Goal: Task Accomplishment & Management: Manage account settings

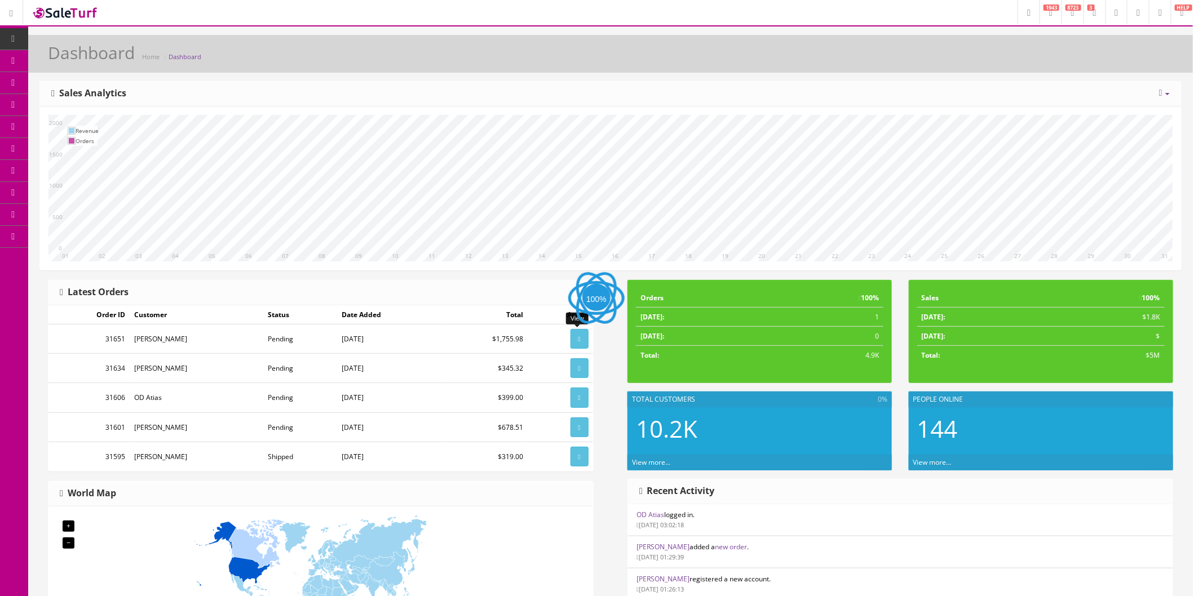
click at [578, 339] on icon at bounding box center [579, 339] width 2 height 7
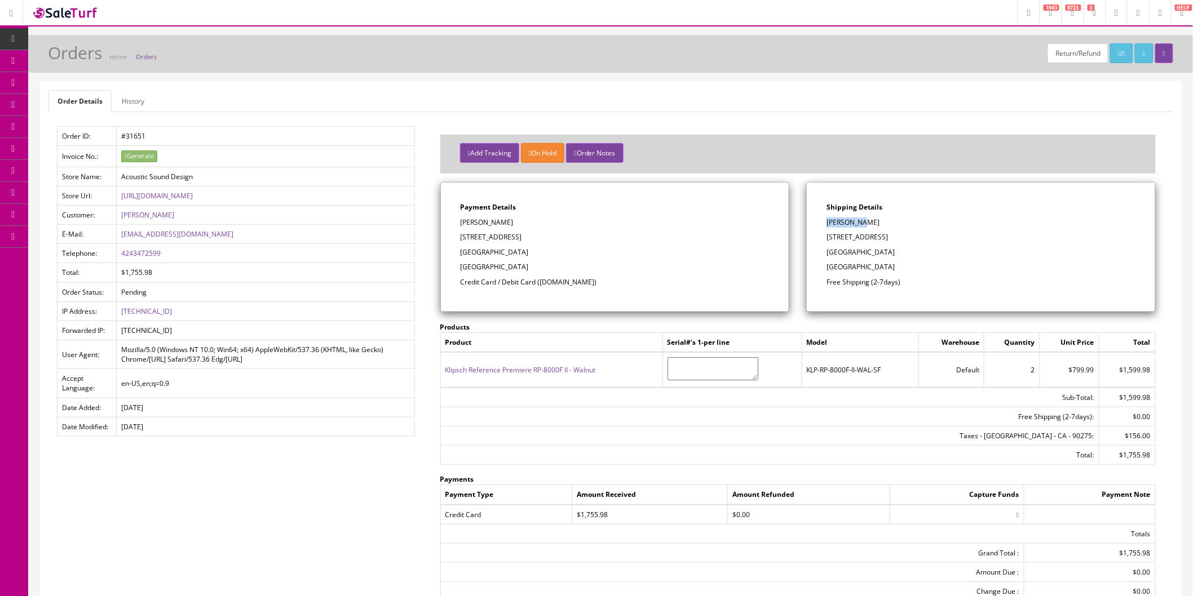
drag, startPoint x: 868, startPoint y: 223, endPoint x: 829, endPoint y: 222, distance: 39.5
click at [829, 222] on p "Derek Fong" at bounding box center [980, 223] width 309 height 10
copy p "Derek Fong"
click at [882, 240] on p "36 Sail View Ave" at bounding box center [980, 237] width 309 height 10
drag, startPoint x: 883, startPoint y: 238, endPoint x: 830, endPoint y: 237, distance: 53.0
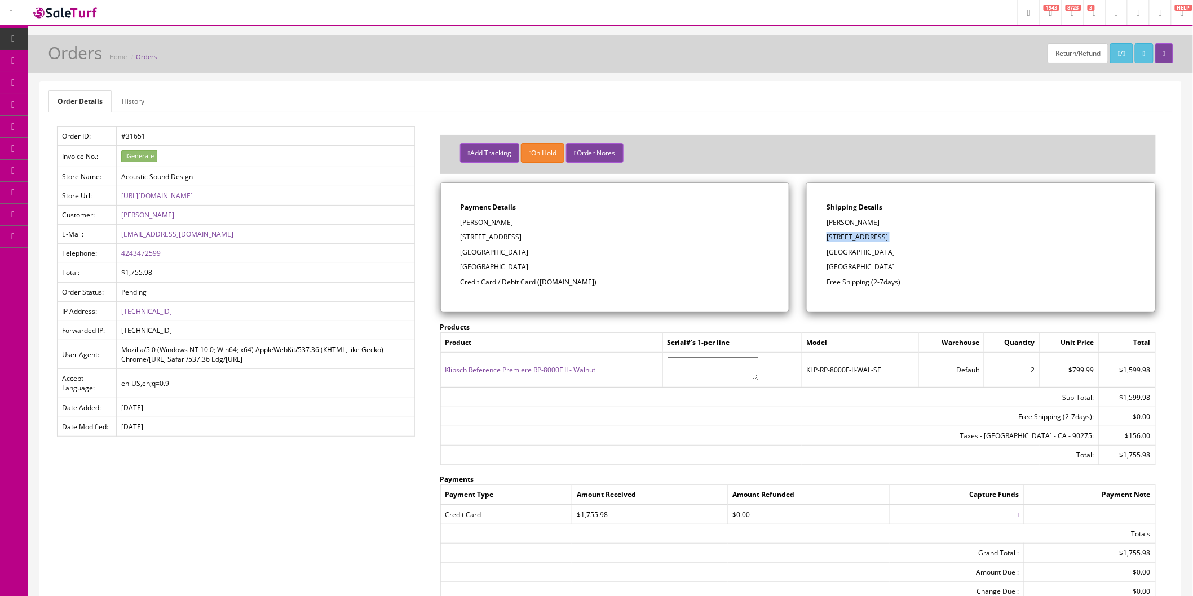
click at [830, 237] on p "36 Sail View Ave" at bounding box center [980, 237] width 309 height 10
copy div "36 Sail View Ave"
click at [927, 254] on p "Rancho Palos Verdes, CA 90275" at bounding box center [980, 252] width 309 height 10
drag, startPoint x: 931, startPoint y: 252, endPoint x: 906, endPoint y: 252, distance: 24.2
click at [906, 252] on p "Rancho Palos Verdes, CA 90275" at bounding box center [980, 252] width 309 height 10
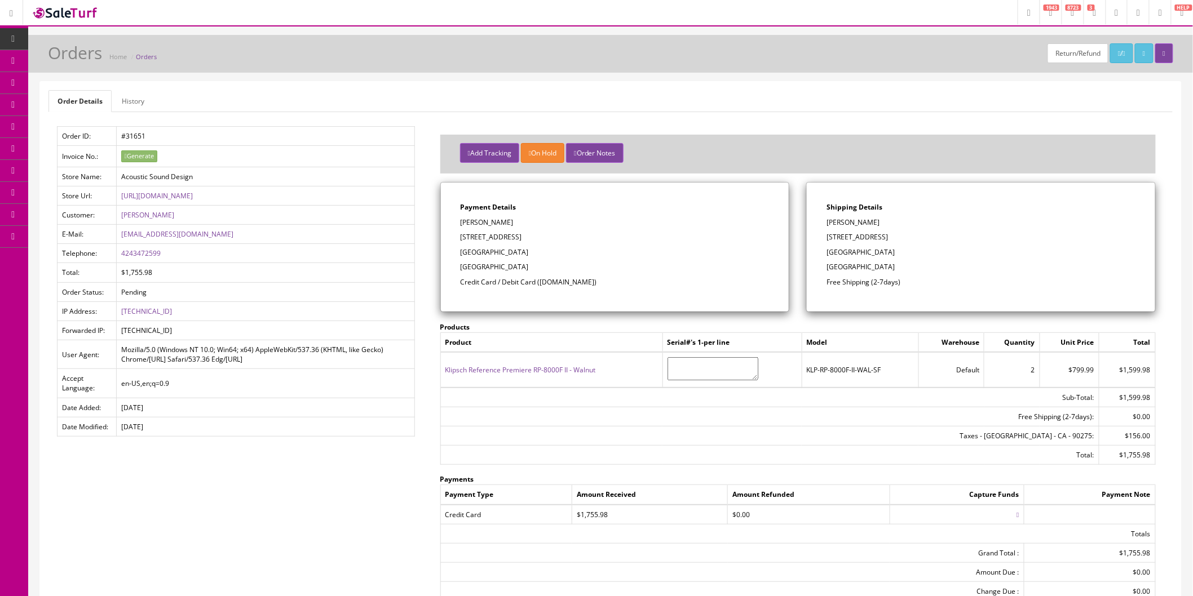
copy p "90275"
drag, startPoint x: 155, startPoint y: 254, endPoint x: 119, endPoint y: 254, distance: 35.5
click at [119, 254] on td "4243472599" at bounding box center [265, 253] width 298 height 19
copy link "4243472599"
drag, startPoint x: 192, startPoint y: 240, endPoint x: 119, endPoint y: 235, distance: 73.4
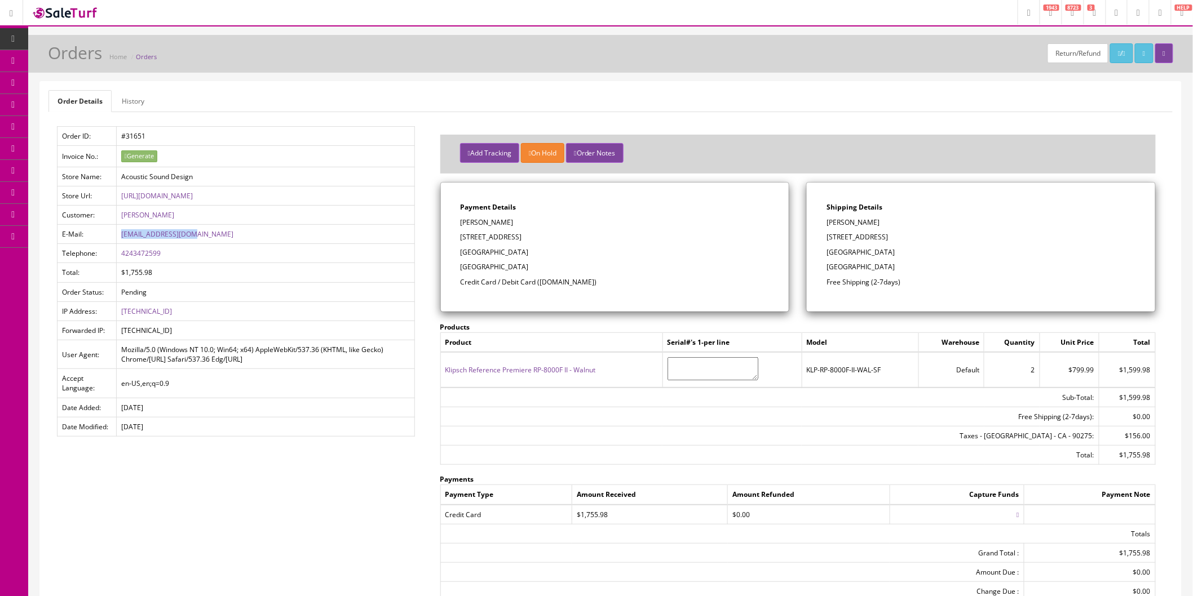
click at [119, 235] on td "derekfong@yahoo.com" at bounding box center [265, 234] width 298 height 19
copy link "derekfong@yahoo.com"
click at [497, 153] on button "Add Tracking" at bounding box center [489, 153] width 59 height 20
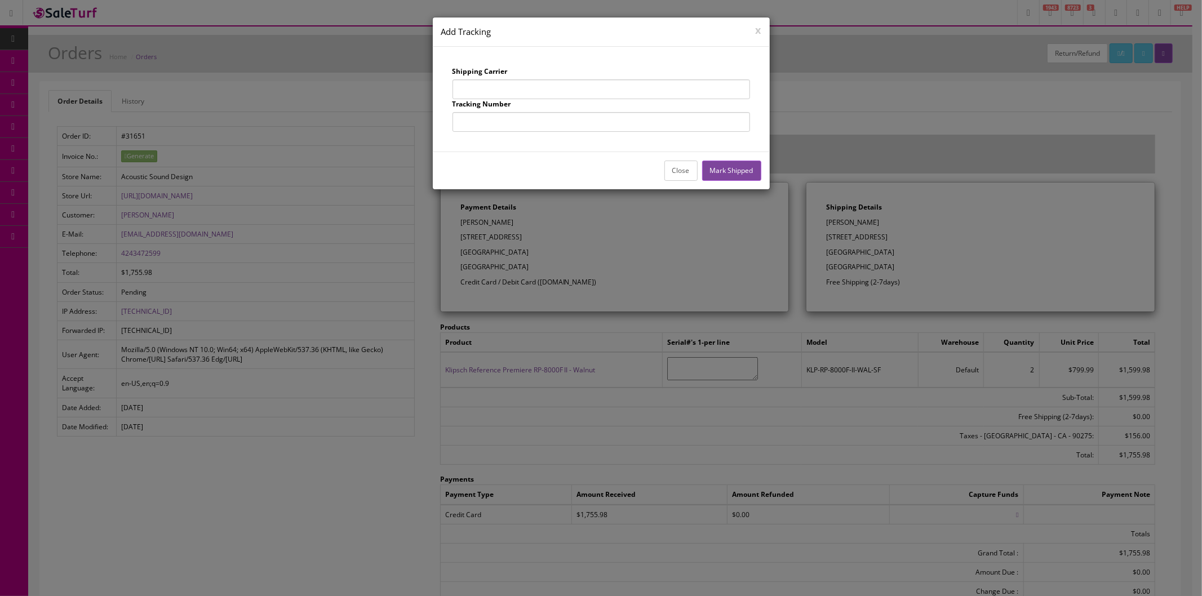
click at [517, 89] on input "text" at bounding box center [602, 89] width 298 height 20
type input "UPS"
drag, startPoint x: 526, startPoint y: 125, endPoint x: 520, endPoint y: 124, distance: 6.8
click at [526, 125] on input "text" at bounding box center [602, 122] width 298 height 20
type input "1Z863E834257340763"
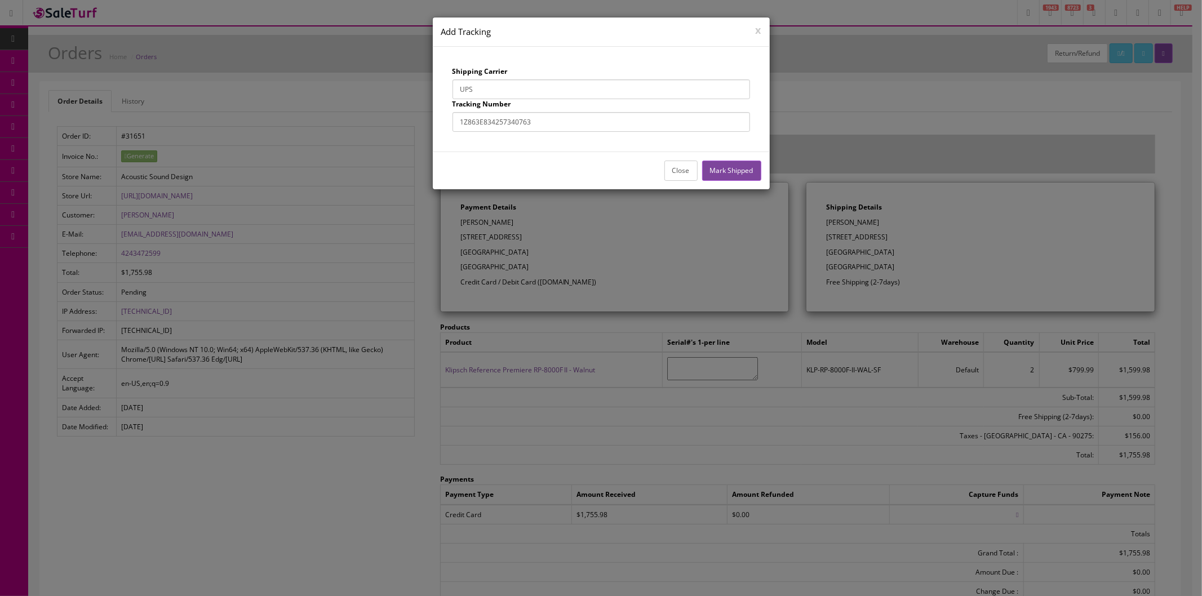
click at [735, 165] on button "Mark Shipped" at bounding box center [731, 171] width 59 height 20
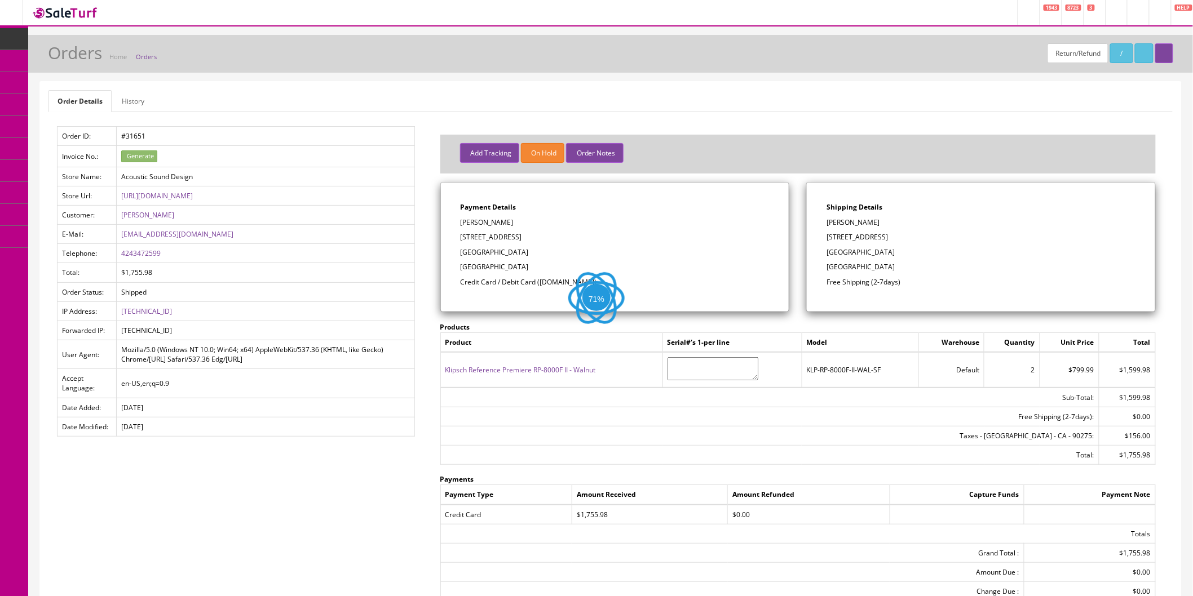
click at [480, 151] on button "Add Tracking" at bounding box center [489, 153] width 59 height 20
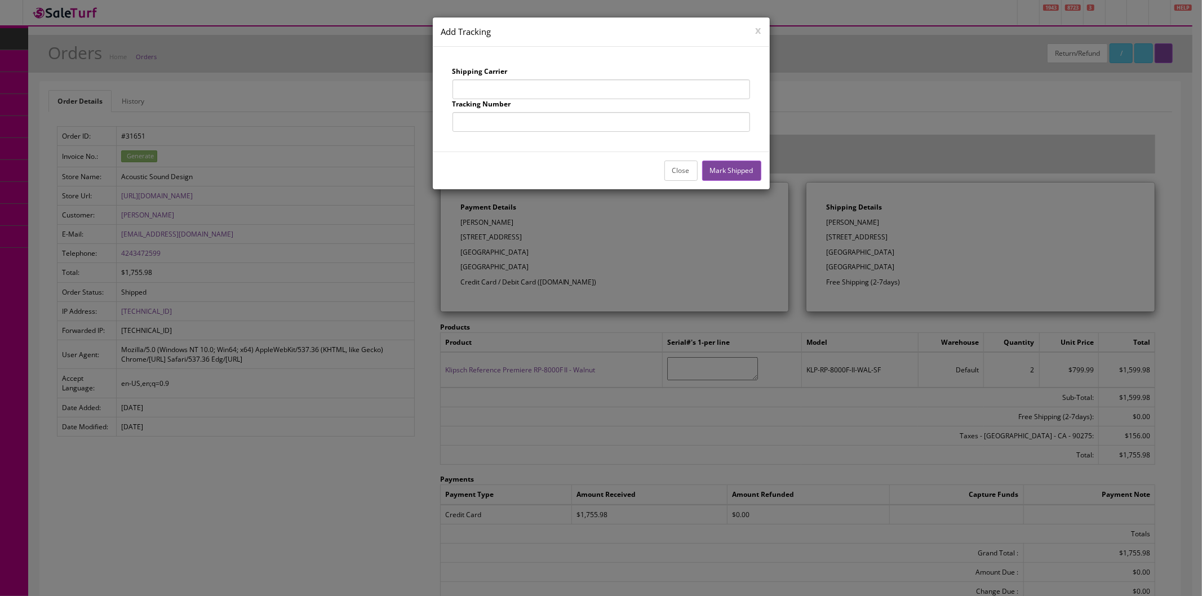
drag, startPoint x: 492, startPoint y: 82, endPoint x: 502, endPoint y: 91, distance: 14.0
click at [492, 82] on input "text" at bounding box center [602, 89] width 298 height 20
type input "UPS"
click at [529, 124] on input "text" at bounding box center [602, 122] width 298 height 20
type input "1Z863E834256786972"
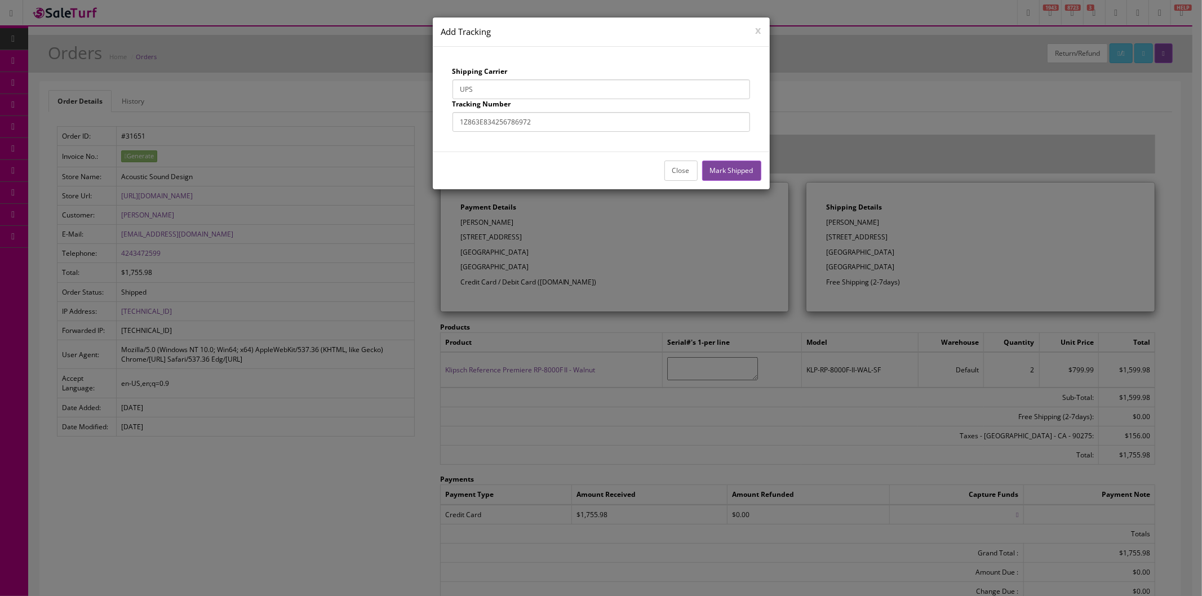
click at [725, 173] on button "Mark Shipped" at bounding box center [731, 171] width 59 height 20
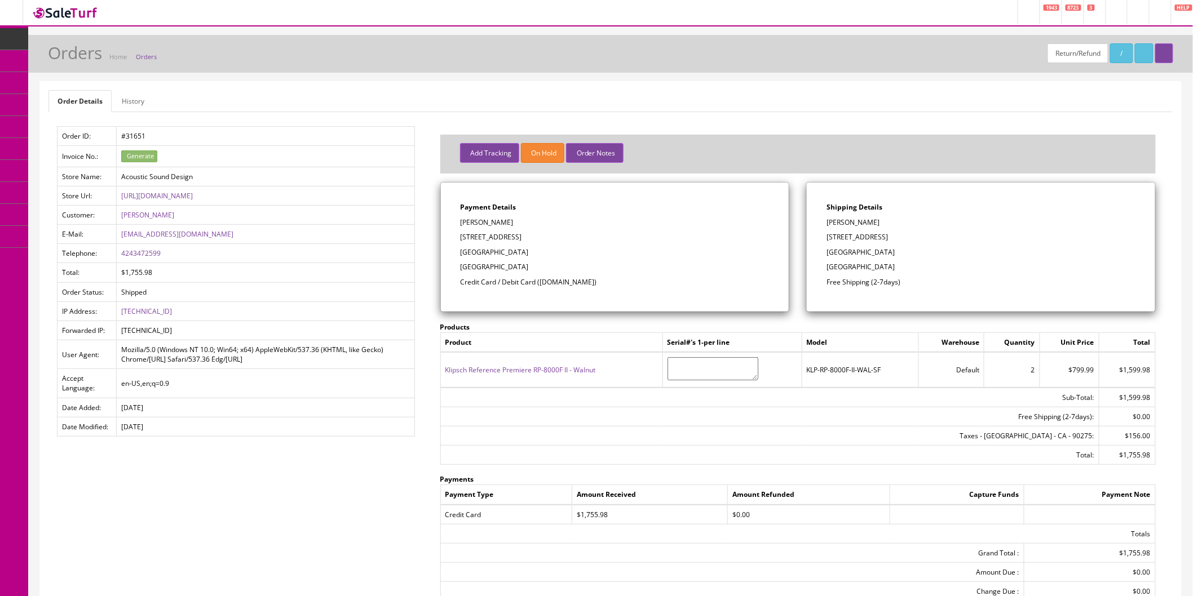
click at [56, 122] on link "Order List" at bounding box center [87, 127] width 118 height 22
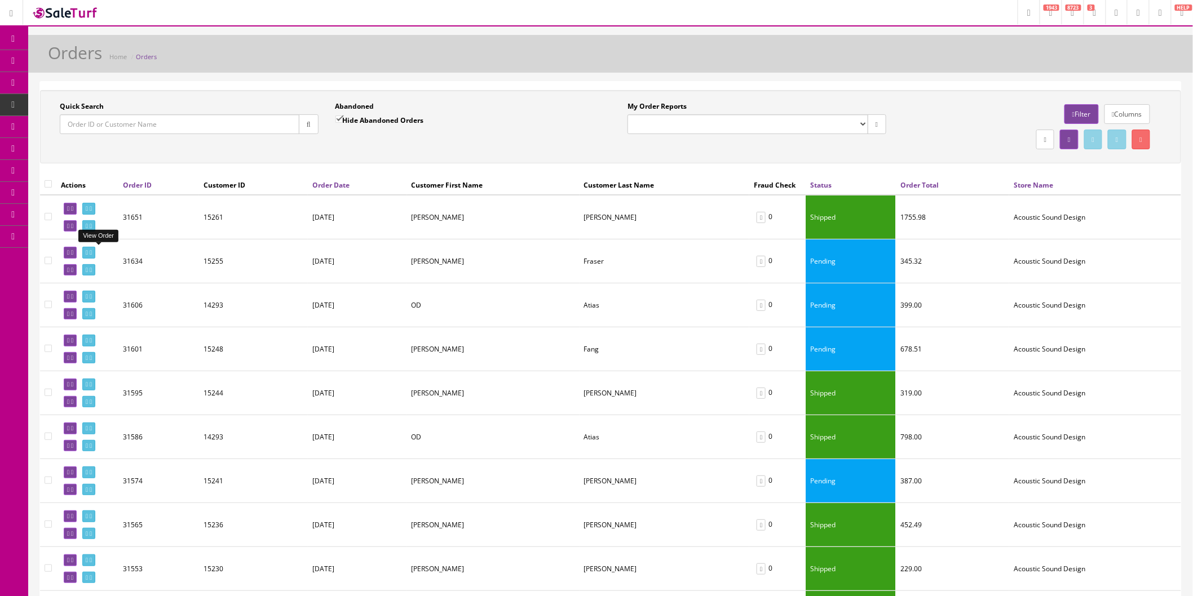
click at [92, 252] on icon at bounding box center [91, 253] width 2 height 6
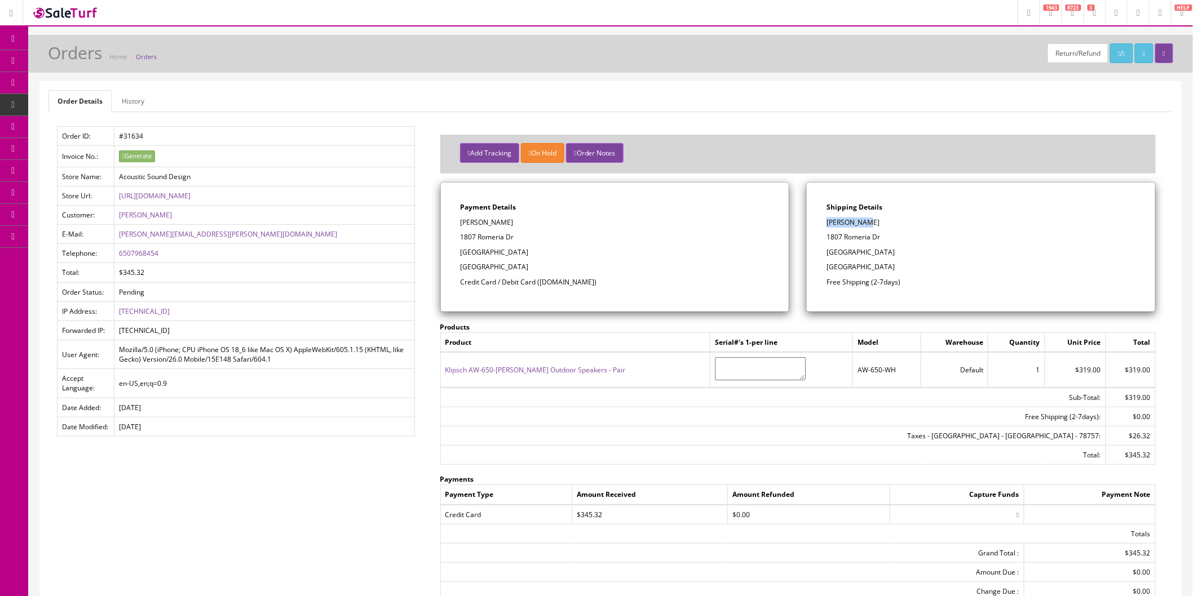
drag, startPoint x: 872, startPoint y: 222, endPoint x: 827, endPoint y: 223, distance: 45.1
click at [827, 223] on p "Doug Fraser" at bounding box center [980, 223] width 309 height 10
copy p "Doug Fraser"
click at [888, 237] on p "1807 Romeria Dr" at bounding box center [980, 237] width 309 height 10
drag, startPoint x: 888, startPoint y: 237, endPoint x: 834, endPoint y: 236, distance: 54.1
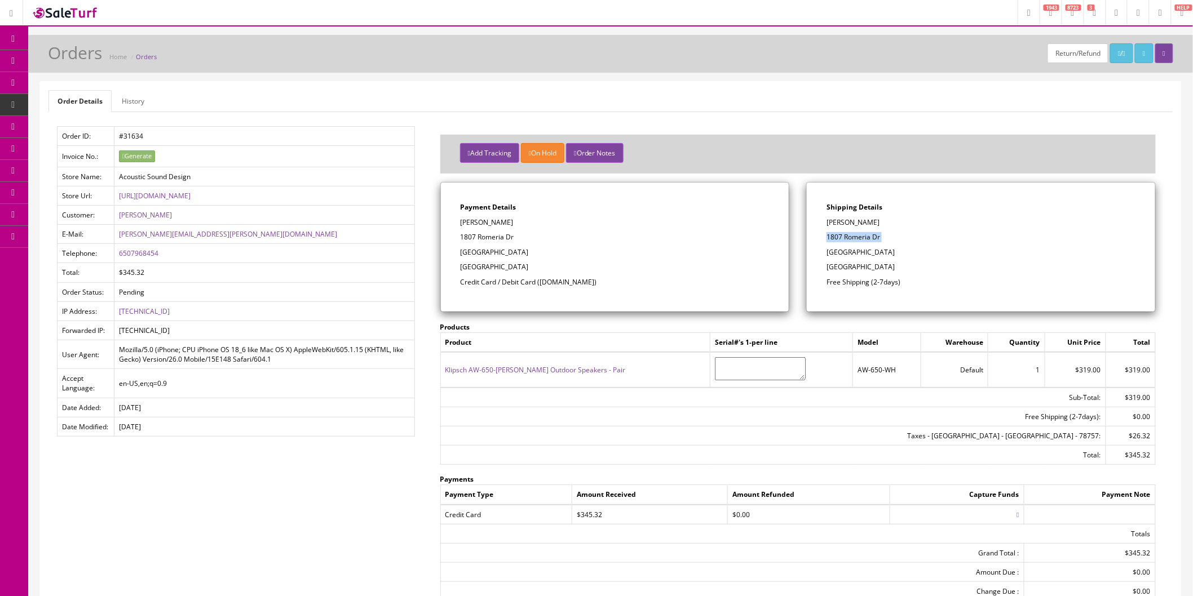
click at [834, 236] on p "1807 Romeria Dr" at bounding box center [980, 237] width 309 height 10
copy div "1807 Romeria Dr"
click at [891, 251] on p "Austin, TX 78757" at bounding box center [980, 252] width 309 height 10
drag, startPoint x: 884, startPoint y: 249, endPoint x: 861, endPoint y: 251, distance: 23.2
click at [861, 251] on p "Austin, TX 78757" at bounding box center [980, 252] width 309 height 10
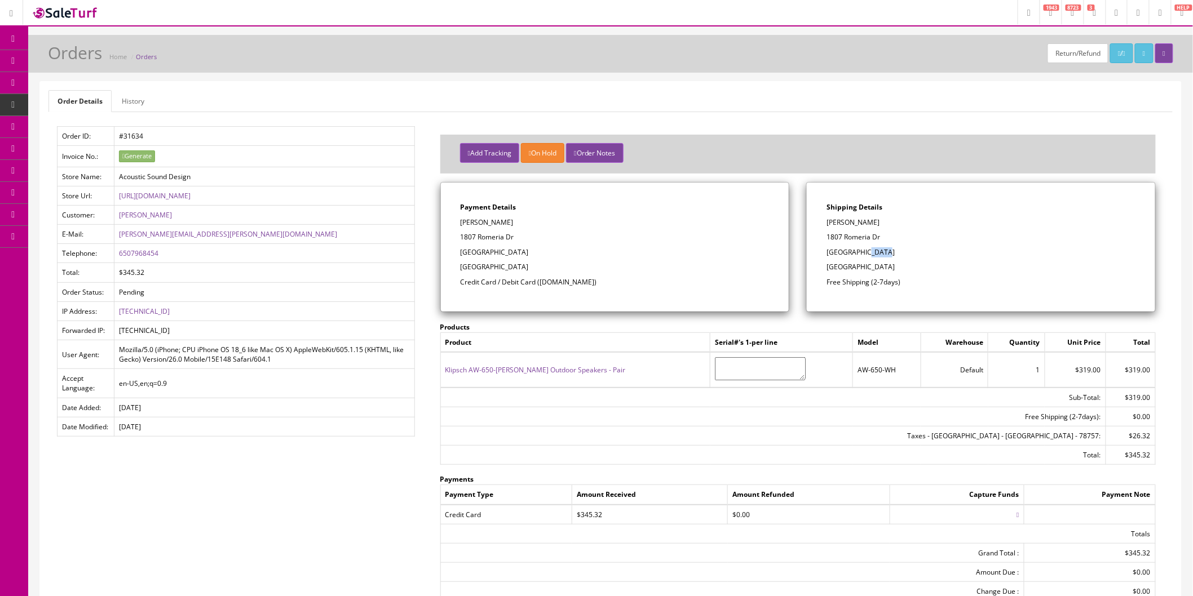
copy p "78757"
drag, startPoint x: 170, startPoint y: 256, endPoint x: 119, endPoint y: 252, distance: 50.8
click at [119, 252] on td "6507968454" at bounding box center [264, 253] width 300 height 19
copy link "6507968454"
drag, startPoint x: 200, startPoint y: 232, endPoint x: 119, endPoint y: 237, distance: 81.3
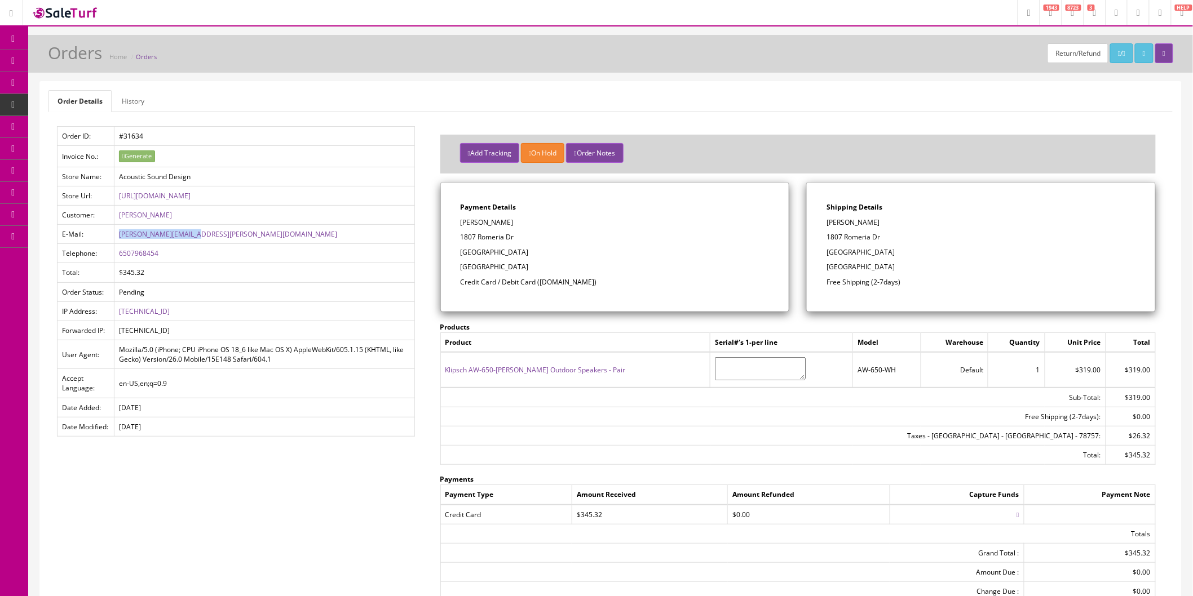
click at [119, 237] on td "doug.fraser@gmail.com" at bounding box center [264, 234] width 300 height 19
copy link "doug.fraser@gmail.com"
click at [482, 144] on button "Add Tracking" at bounding box center [489, 153] width 59 height 20
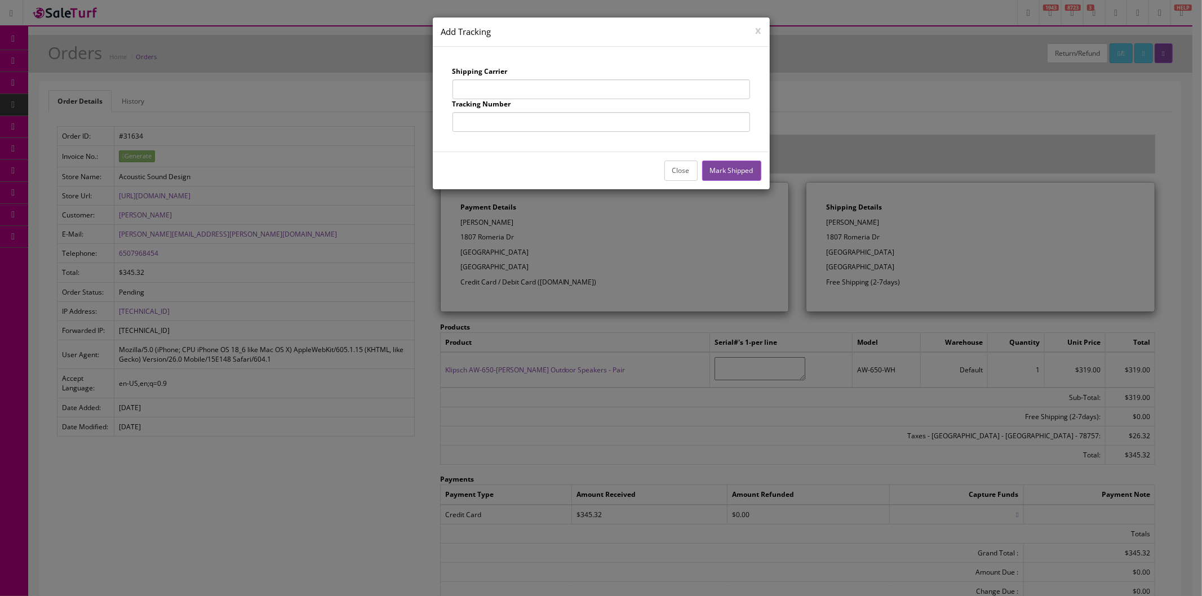
click at [510, 82] on input "text" at bounding box center [602, 89] width 298 height 20
type input "UPS"
click at [534, 117] on input "text" at bounding box center [602, 122] width 298 height 20
type input "1Z863E834256005789"
click at [739, 165] on button "Mark Shipped" at bounding box center [731, 171] width 59 height 20
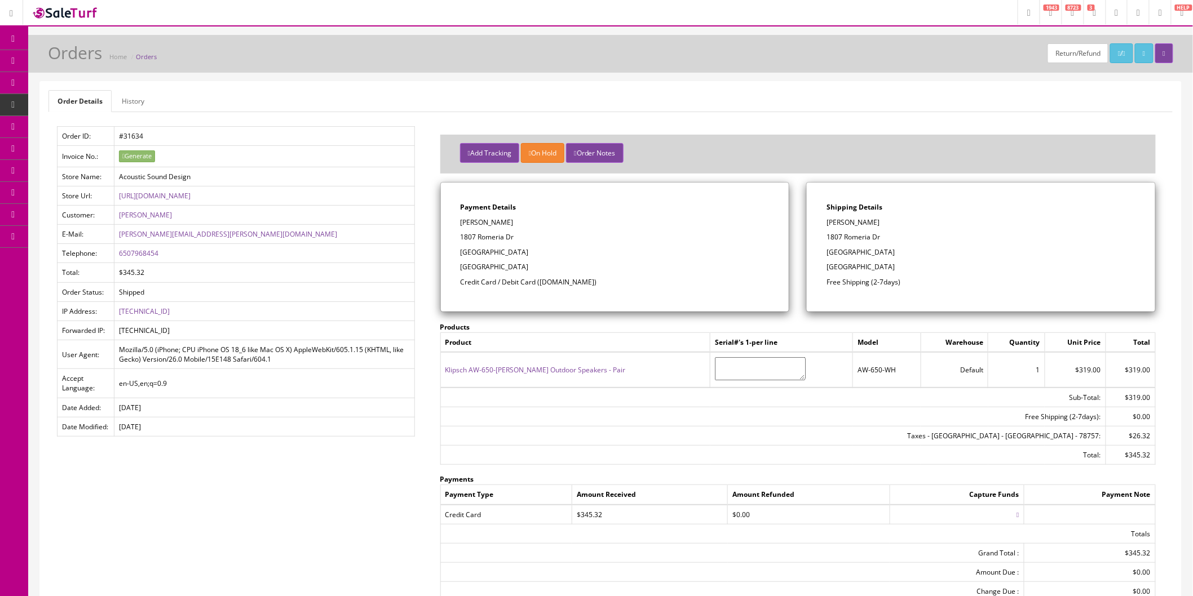
click at [81, 123] on span "Order List" at bounding box center [88, 127] width 31 height 10
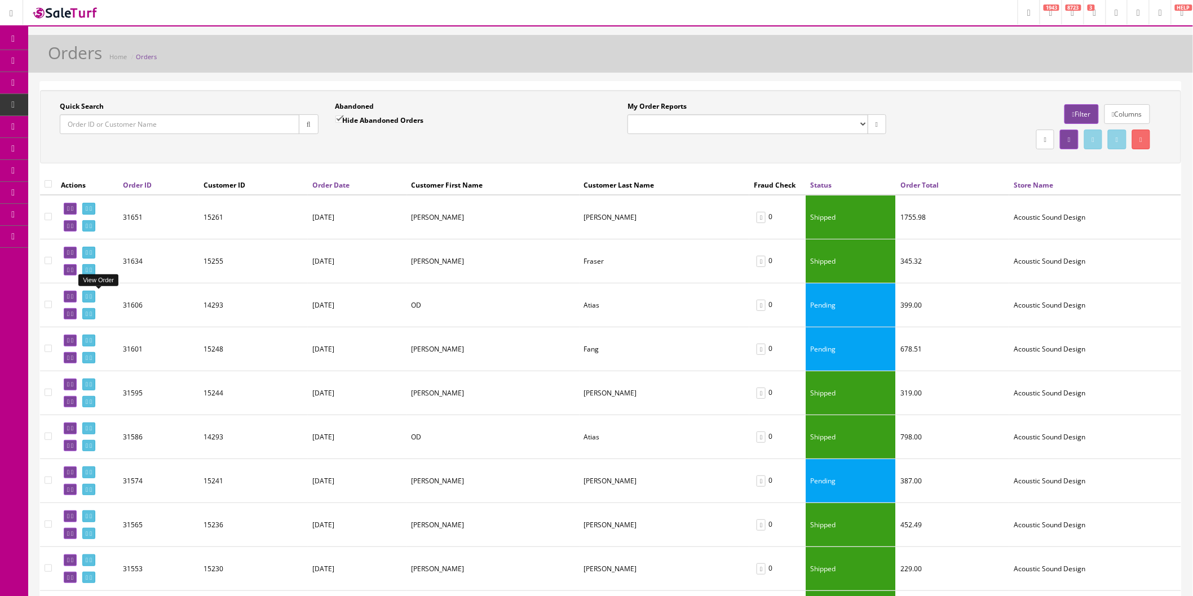
click at [92, 294] on icon at bounding box center [91, 297] width 2 height 6
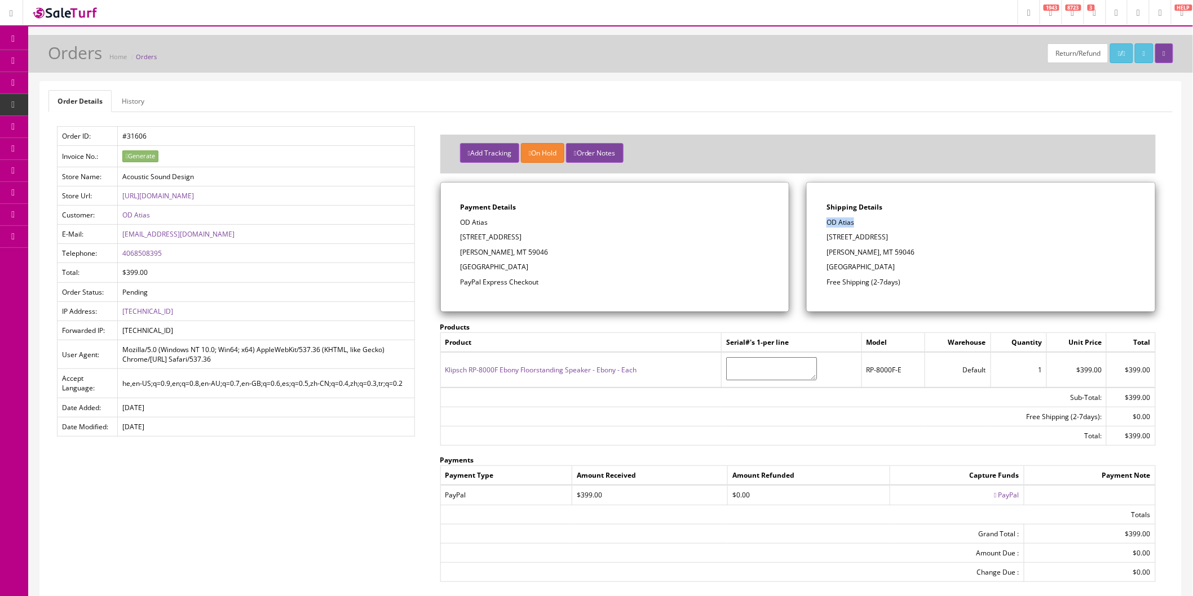
drag, startPoint x: 866, startPoint y: 224, endPoint x: 829, endPoint y: 222, distance: 36.7
click at [829, 222] on p "OD Atias" at bounding box center [980, 223] width 309 height 10
copy p "OD Atias"
click at [869, 240] on p "[STREET_ADDRESS]" at bounding box center [980, 237] width 309 height 10
click at [995, 490] on link at bounding box center [995, 495] width 2 height 10
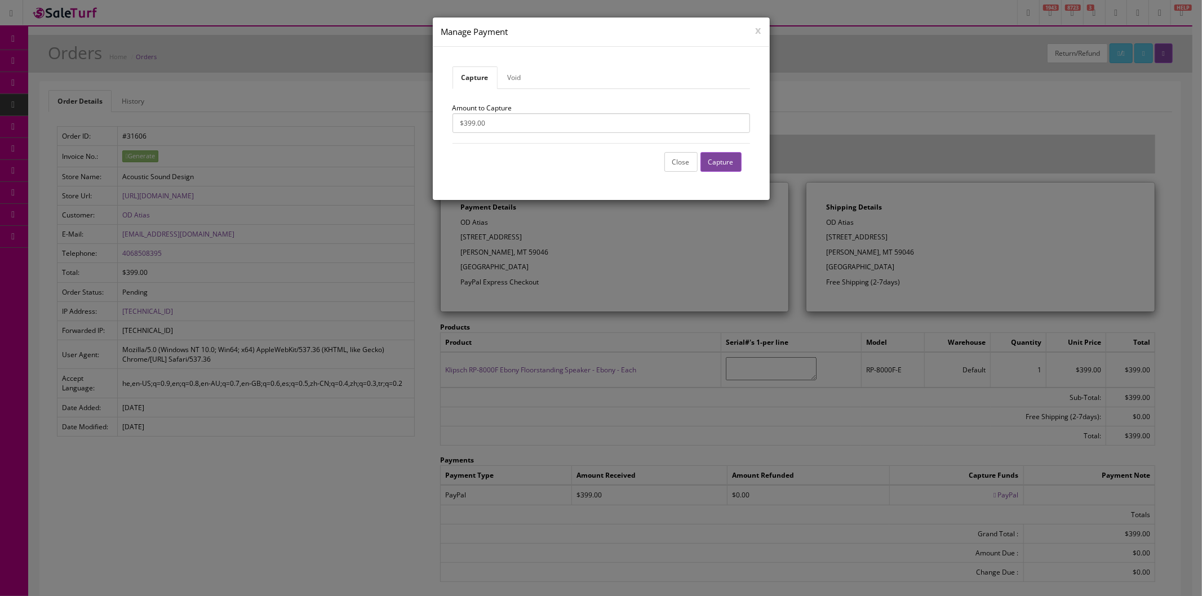
click at [715, 160] on button "Capture" at bounding box center [721, 162] width 41 height 20
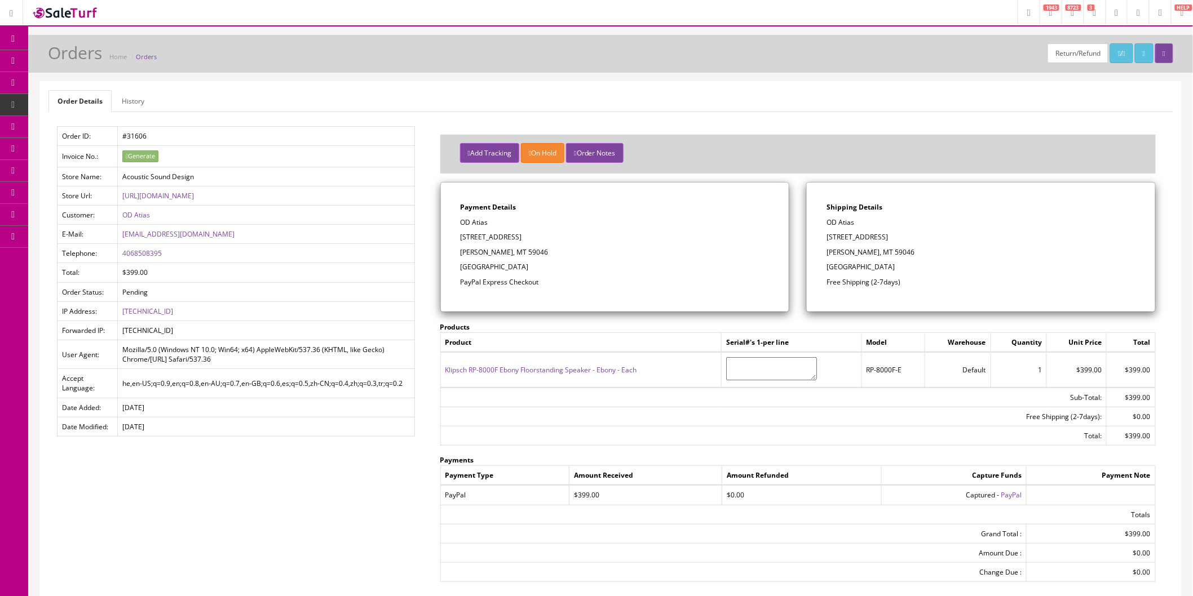
click at [481, 150] on button "Add Tracking" at bounding box center [489, 153] width 59 height 20
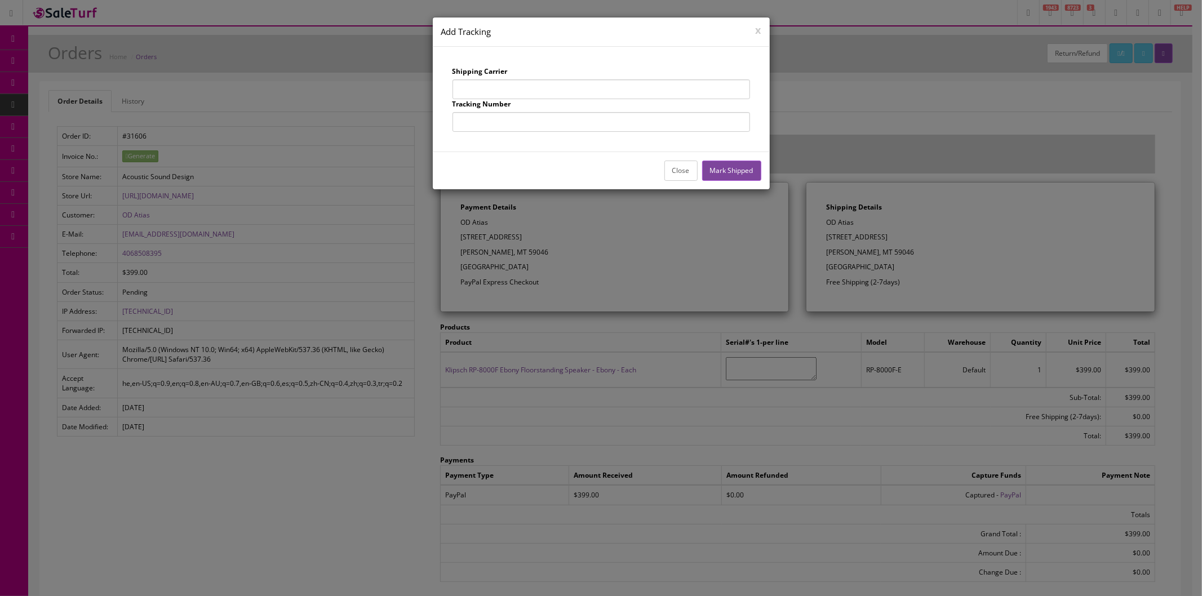
click at [500, 85] on input "text" at bounding box center [602, 89] width 298 height 20
type input "UPS"
click at [531, 124] on input "text" at bounding box center [602, 122] width 298 height 20
type input "1Z863E834256353199"
click at [737, 170] on button "Mark Shipped" at bounding box center [731, 171] width 59 height 20
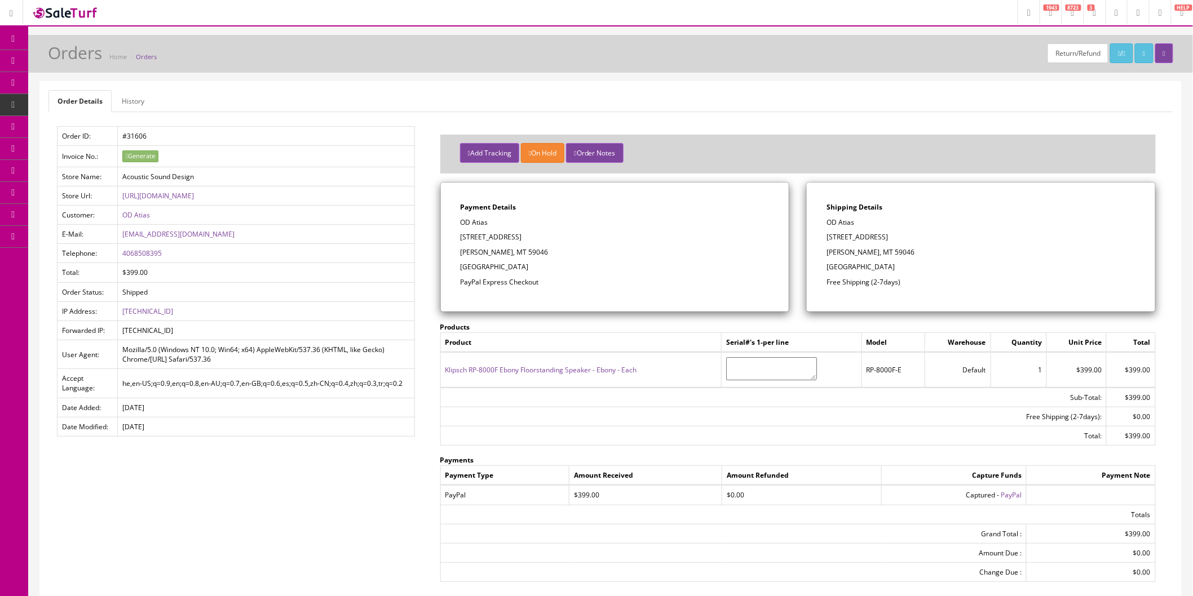
click at [63, 122] on icon at bounding box center [65, 126] width 12 height 9
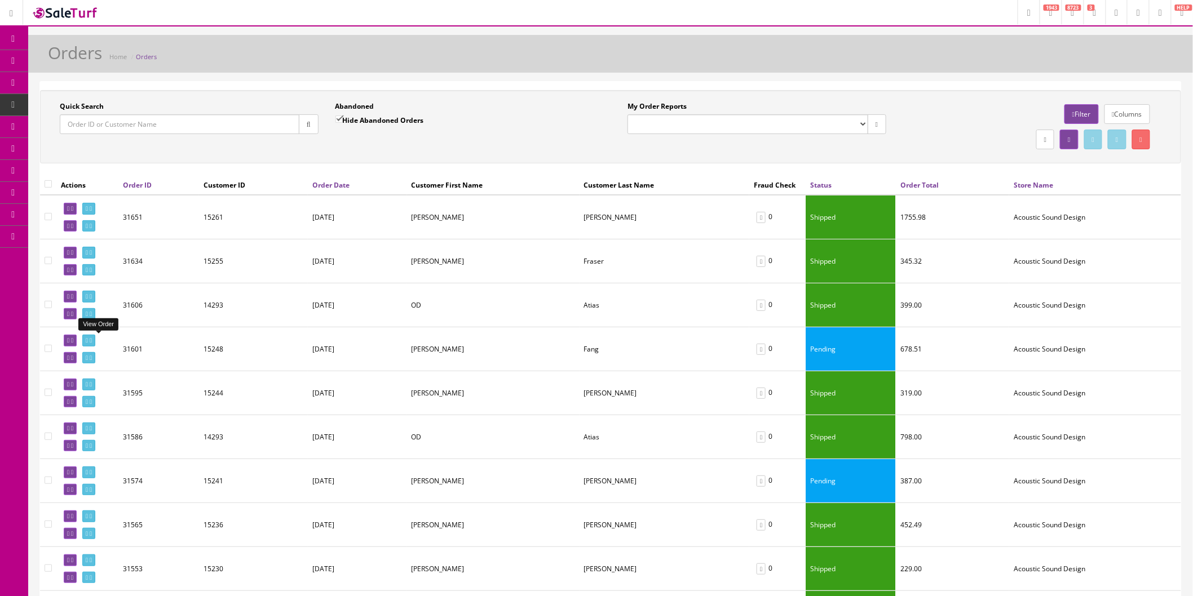
click at [88, 341] on icon at bounding box center [87, 341] width 2 height 6
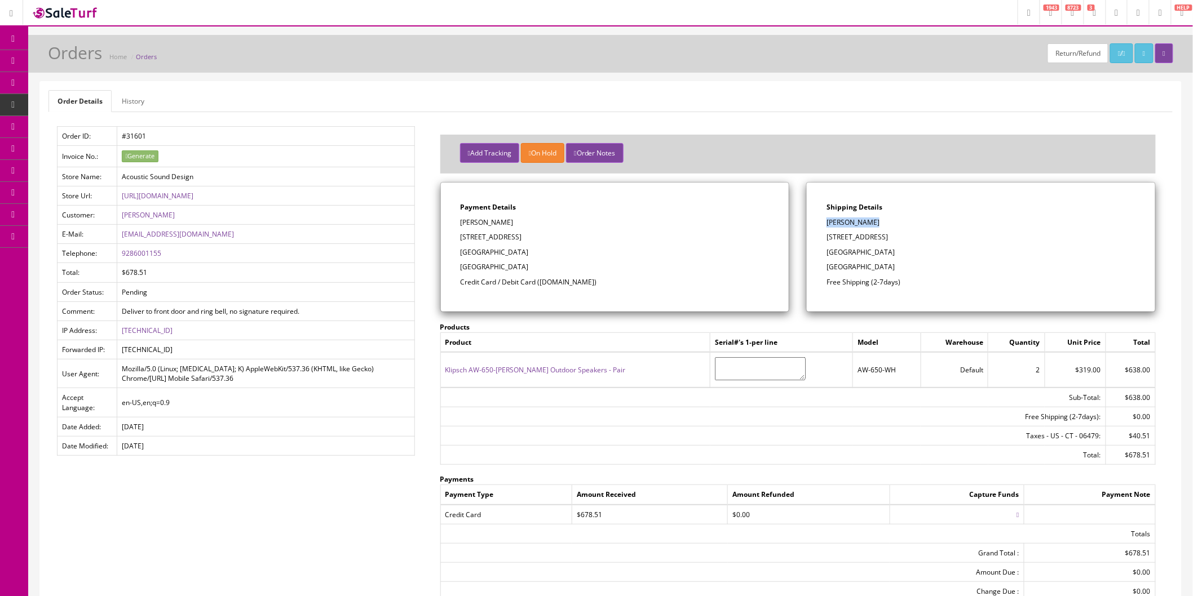
drag, startPoint x: 872, startPoint y: 224, endPoint x: 827, endPoint y: 224, distance: 45.7
click at [827, 224] on p "[PERSON_NAME]" at bounding box center [980, 223] width 309 height 10
copy p "[PERSON_NAME]"
drag, startPoint x: 909, startPoint y: 231, endPoint x: 892, endPoint y: 234, distance: 17.8
click at [901, 232] on div "Shipping Details [PERSON_NAME] [STREET_ADDRESS] Free Shipping (2-7days)" at bounding box center [981, 247] width 348 height 129
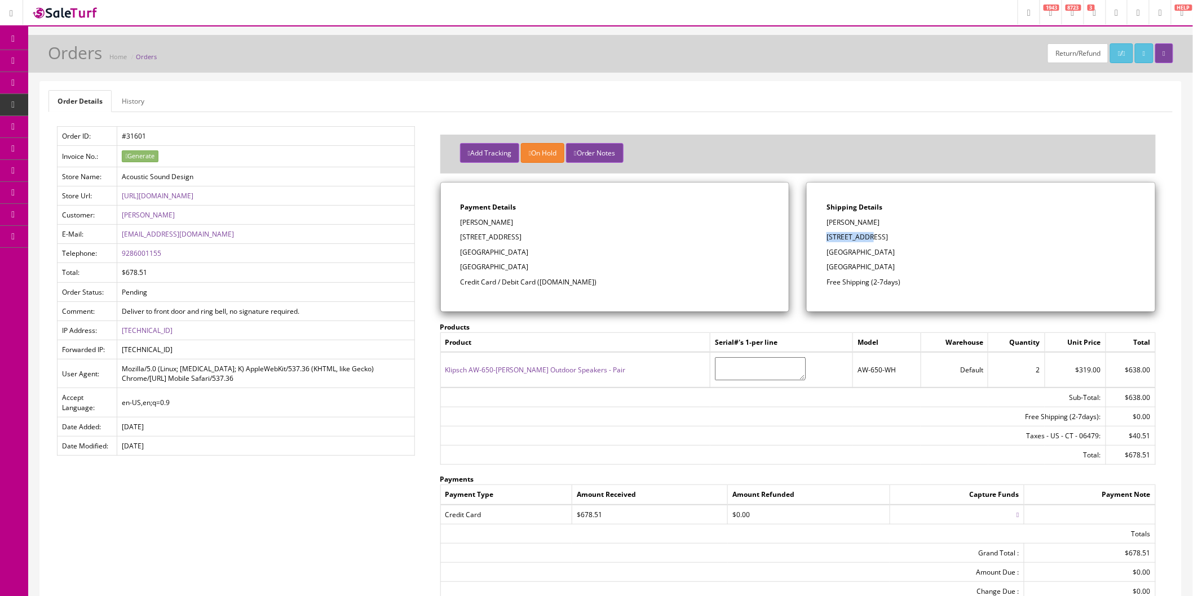
drag, startPoint x: 861, startPoint y: 238, endPoint x: 826, endPoint y: 238, distance: 34.9
click at [826, 238] on p "[STREET_ADDRESS]" at bounding box center [980, 237] width 309 height 10
copy p "[STREET_ADDRESS]"
click at [906, 248] on p "[GEOGRAPHIC_DATA]" at bounding box center [980, 252] width 309 height 10
drag, startPoint x: 894, startPoint y: 250, endPoint x: 872, endPoint y: 250, distance: 22.5
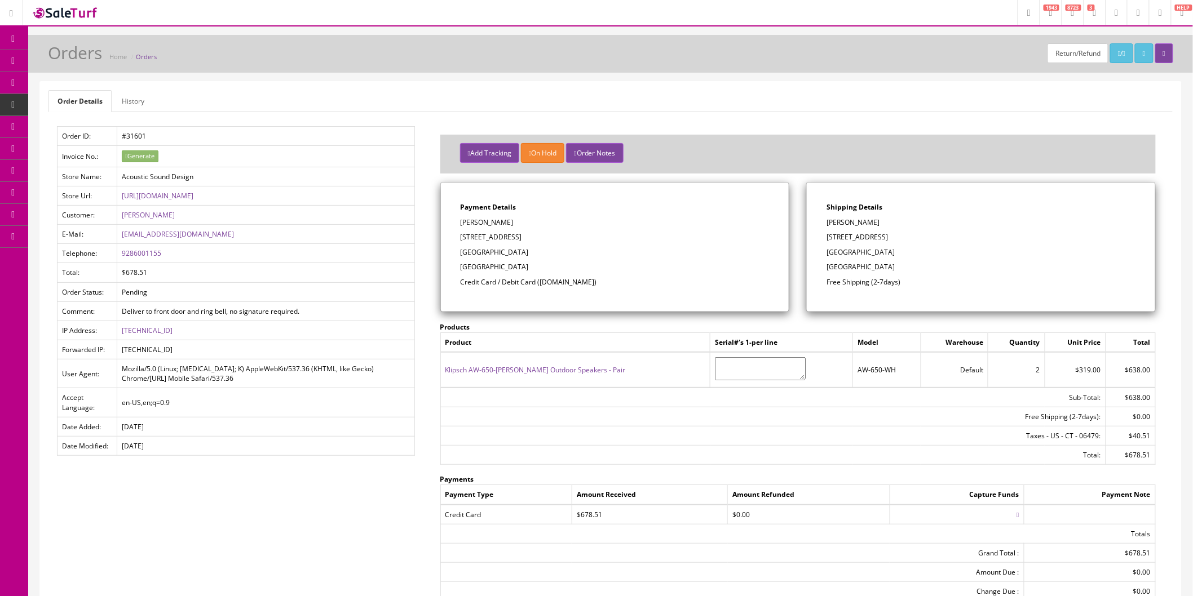
click at [872, 250] on p "[GEOGRAPHIC_DATA]" at bounding box center [980, 252] width 309 height 10
copy p "06479"
drag, startPoint x: 173, startPoint y: 256, endPoint x: 122, endPoint y: 257, distance: 50.7
click at [122, 257] on td "9286001155" at bounding box center [265, 253] width 297 height 19
copy link "9286001155"
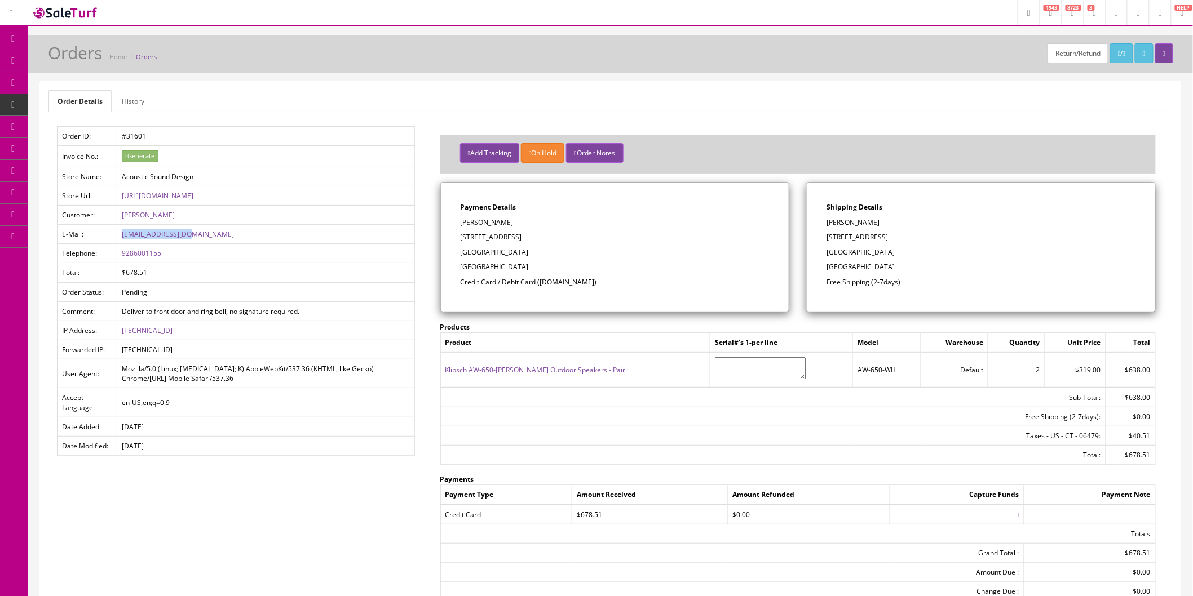
drag, startPoint x: 196, startPoint y: 235, endPoint x: 121, endPoint y: 238, distance: 75.0
click at [121, 238] on td "[EMAIL_ADDRESS][DOMAIN_NAME]" at bounding box center [265, 234] width 297 height 19
copy link "[EMAIL_ADDRESS][DOMAIN_NAME]"
click at [494, 149] on button "Add Tracking" at bounding box center [489, 153] width 59 height 20
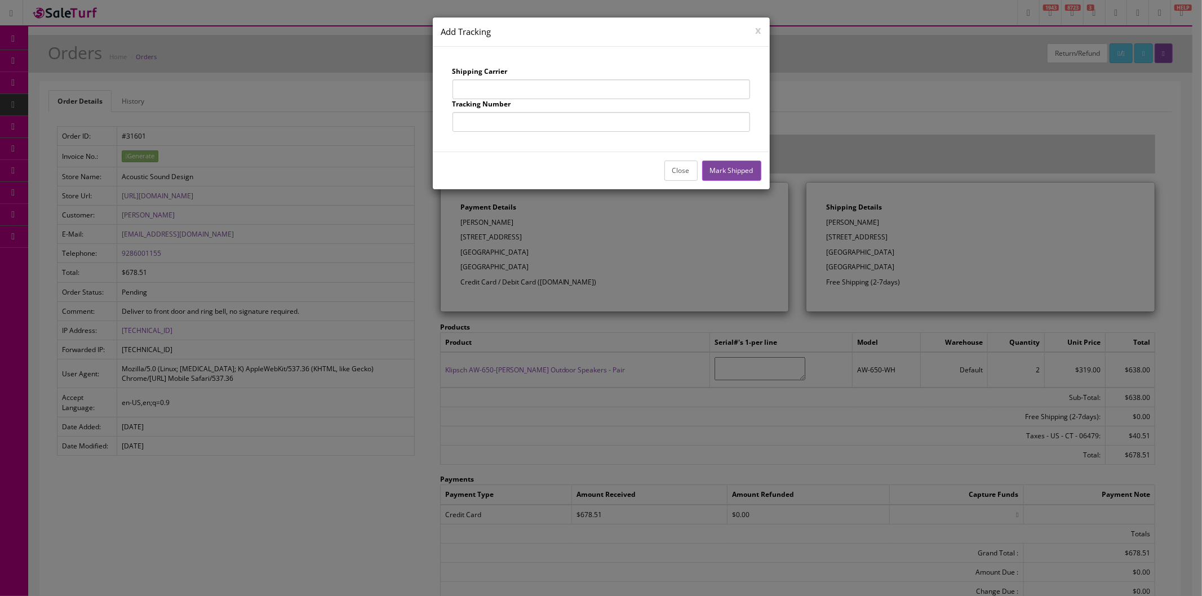
click at [491, 88] on input "text" at bounding box center [602, 89] width 298 height 20
type input "UPS"
click at [542, 119] on input "text" at bounding box center [602, 122] width 298 height 20
type input "1Z863E834256545204"
click at [740, 167] on button "Mark Shipped" at bounding box center [731, 171] width 59 height 20
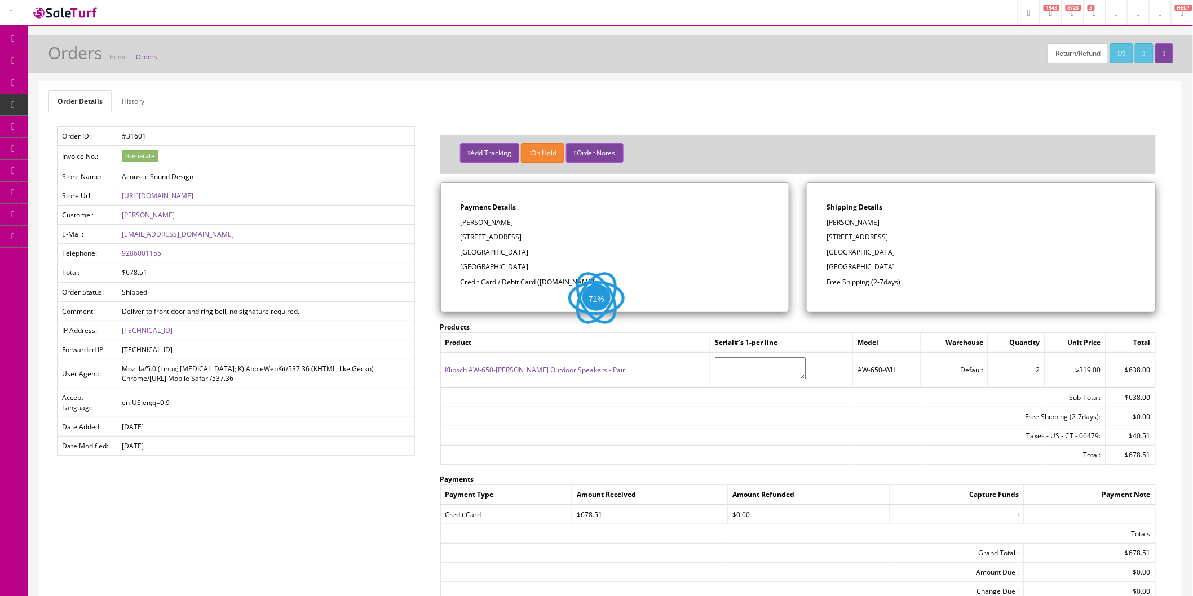
click at [477, 151] on button "Add Tracking" at bounding box center [489, 153] width 59 height 20
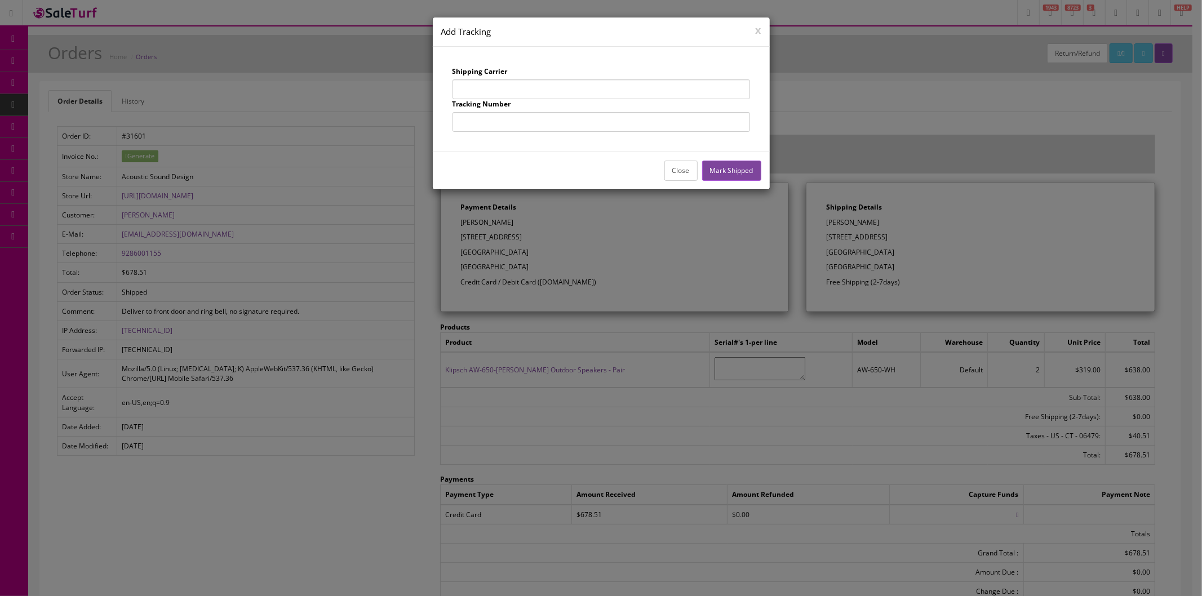
click at [539, 91] on input "text" at bounding box center [602, 89] width 298 height 20
type input "UPS"
click at [542, 125] on input "text" at bounding box center [602, 122] width 298 height 20
type input "1Z863E834256257810"
click at [759, 173] on button "Mark Shipped" at bounding box center [731, 171] width 59 height 20
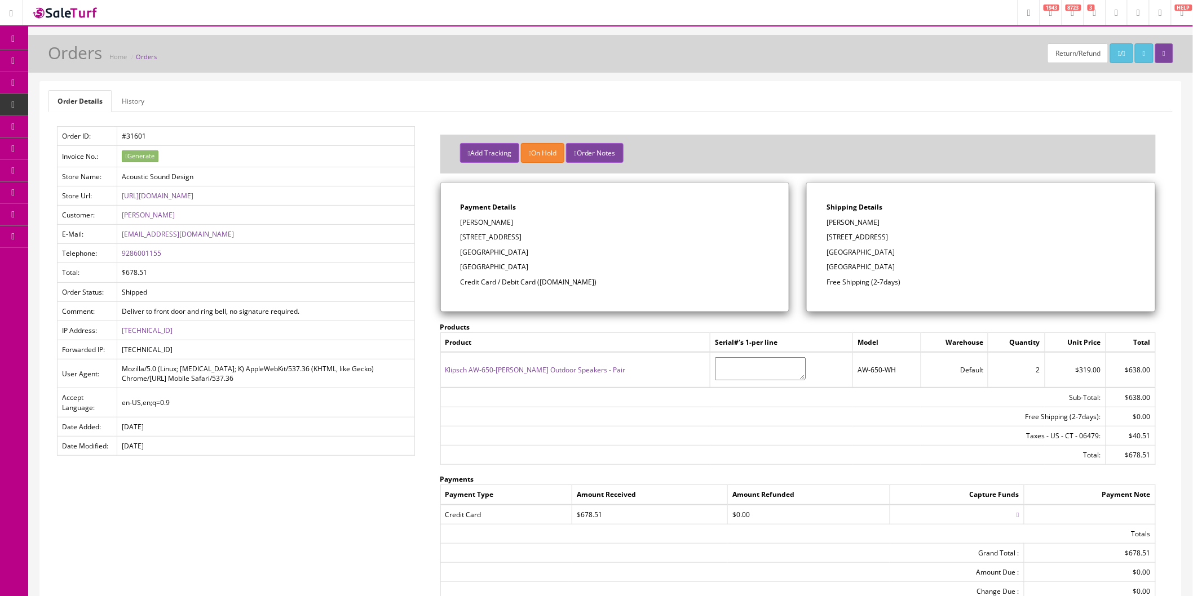
click at [64, 123] on icon at bounding box center [65, 126] width 12 height 9
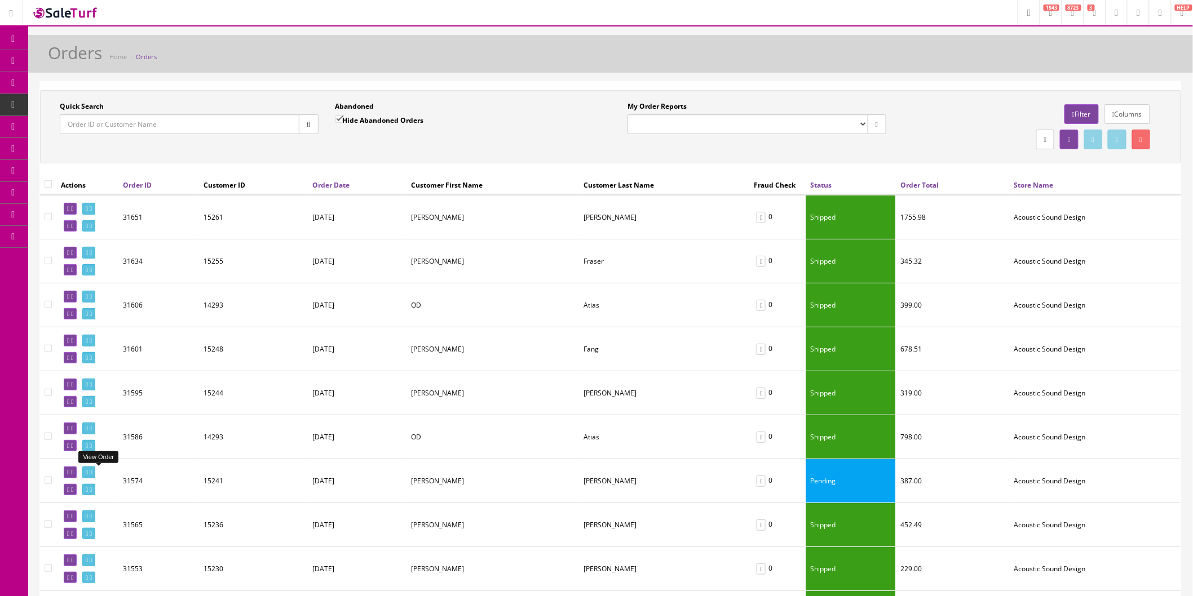
click at [88, 471] on icon at bounding box center [87, 472] width 2 height 6
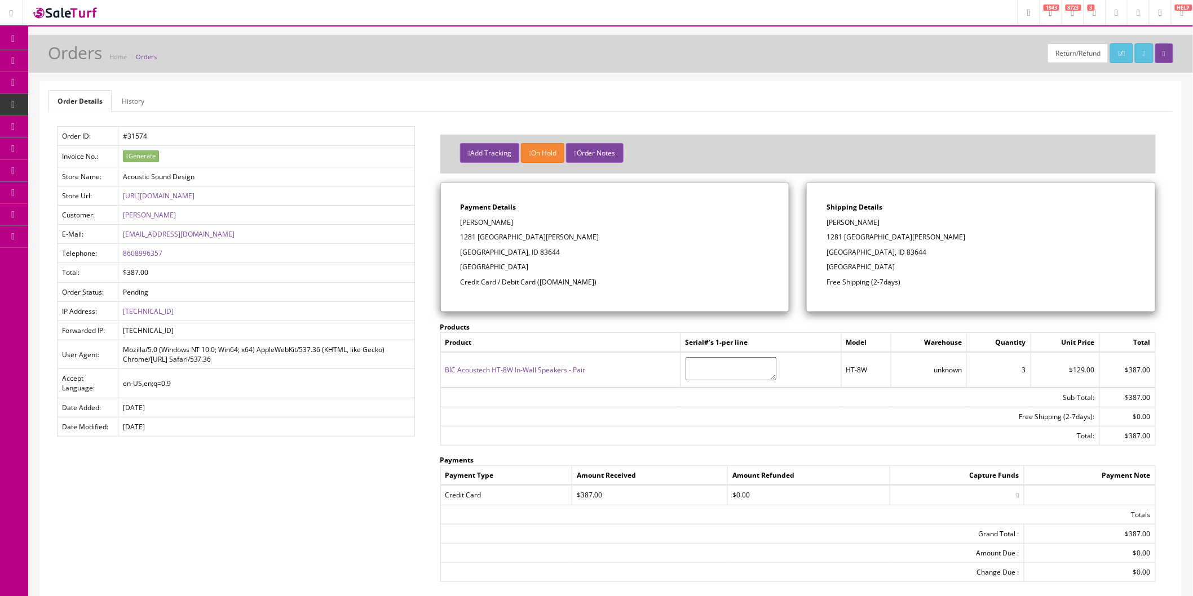
click at [83, 122] on span "Order List" at bounding box center [88, 127] width 31 height 10
